Goal: Information Seeking & Learning: Learn about a topic

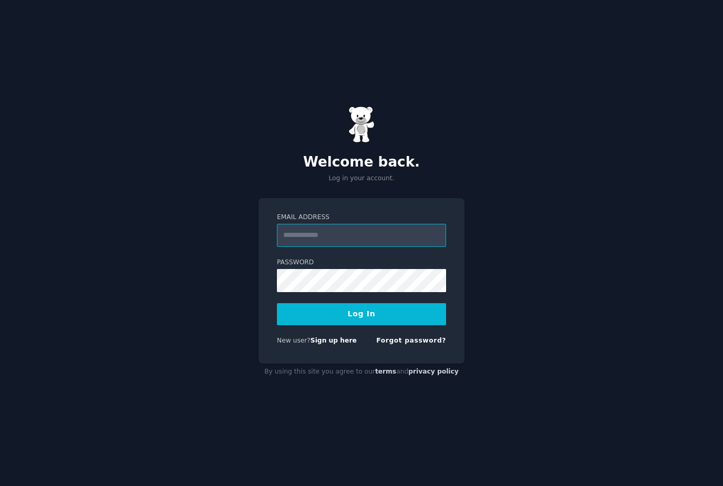
type input "**********"
click at [362, 325] on button "Log In" at bounding box center [361, 314] width 169 height 22
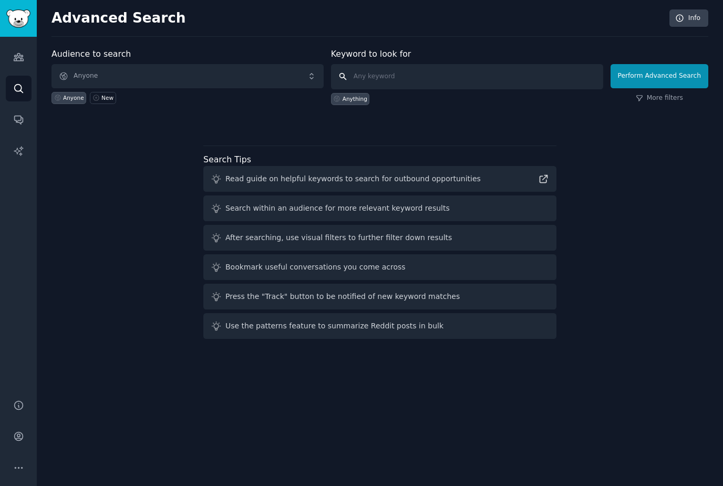
click at [555, 79] on input "text" at bounding box center [467, 76] width 272 height 25
type input "Side business"
click at [661, 76] on button "Perform Advanced Search" at bounding box center [660, 76] width 98 height 24
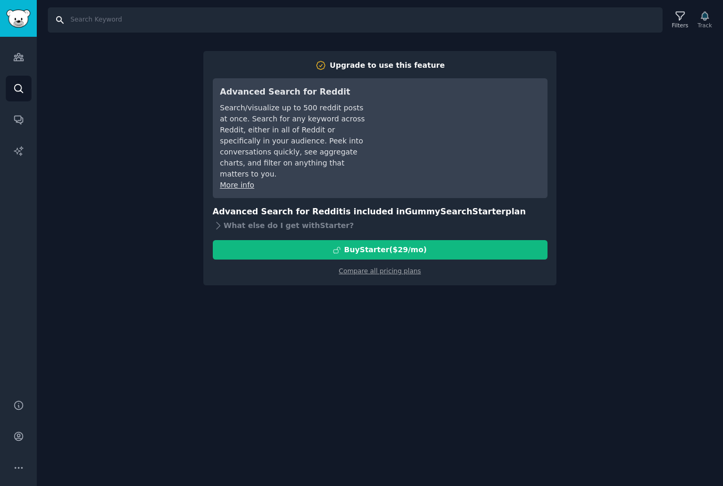
click at [538, 23] on input "Search" at bounding box center [355, 19] width 615 height 25
type input "Side business"
click at [24, 89] on icon "Sidebar" at bounding box center [18, 88] width 11 height 11
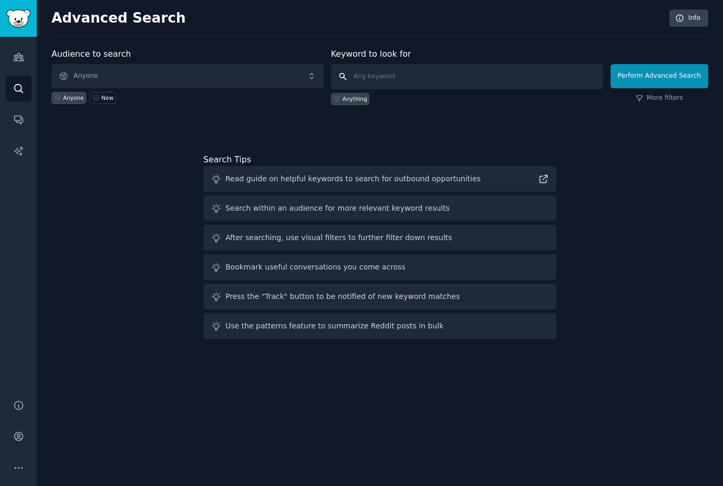
click at [539, 69] on input "text" at bounding box center [467, 76] width 272 height 25
type input "Side business"
click at [659, 76] on button "Perform Advanced Search" at bounding box center [660, 76] width 98 height 24
